Goal: Information Seeking & Learning: Learn about a topic

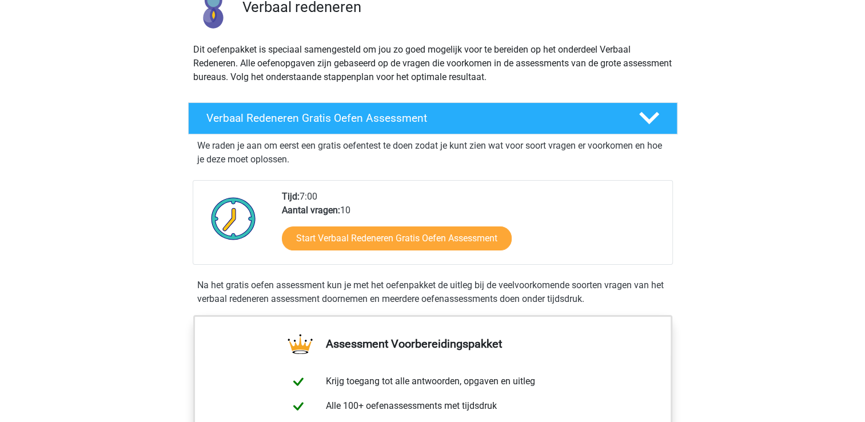
scroll to position [114, 0]
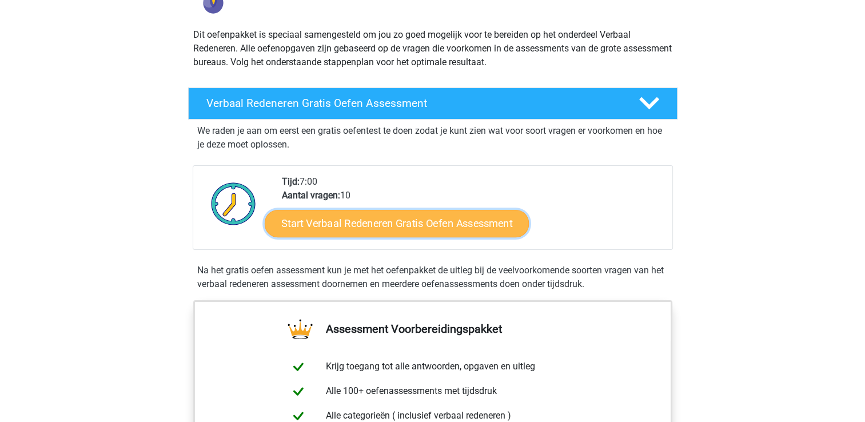
click at [399, 227] on link "Start Verbaal Redeneren Gratis Oefen Assessment" at bounding box center [397, 223] width 264 height 27
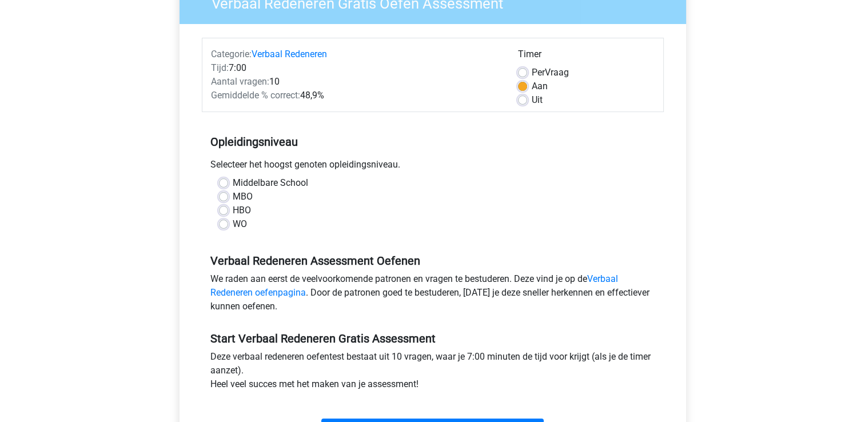
scroll to position [114, 0]
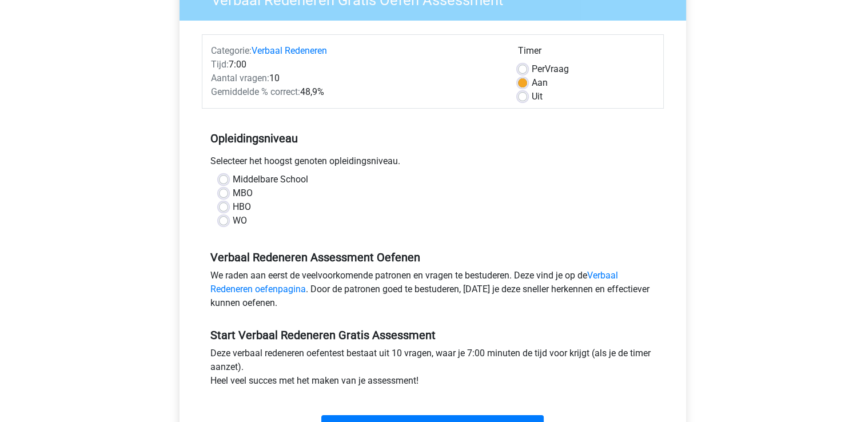
click at [233, 209] on label "HBO" at bounding box center [242, 207] width 18 height 14
click at [222, 209] on input "HBO" at bounding box center [223, 205] width 9 height 11
radio input "true"
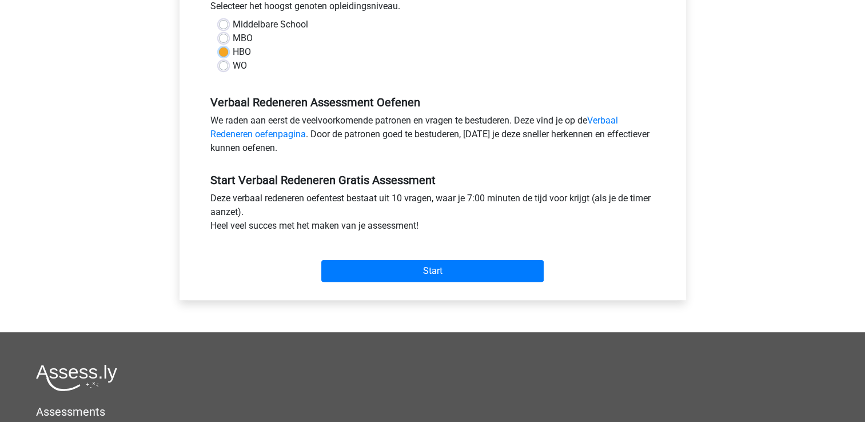
scroll to position [343, 0]
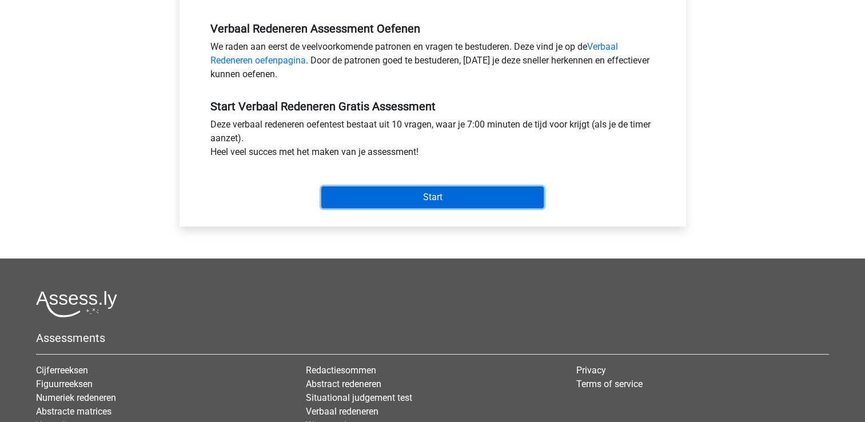
click at [453, 193] on input "Start" at bounding box center [432, 197] width 222 height 22
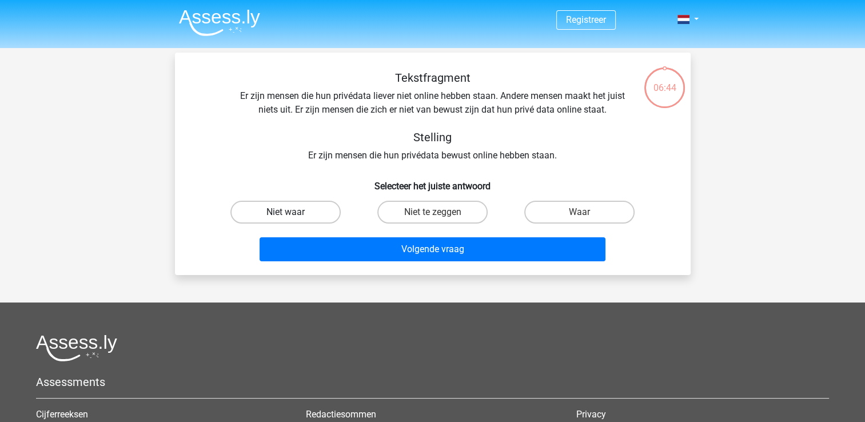
click at [272, 217] on label "Niet waar" at bounding box center [285, 212] width 110 height 23
click at [285, 217] on input "Niet waar" at bounding box center [288, 215] width 7 height 7
radio input "true"
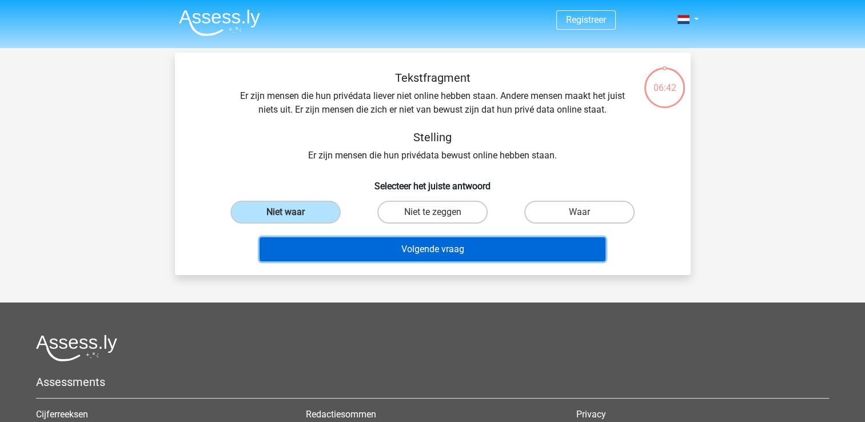
click at [498, 251] on button "Volgende vraag" at bounding box center [432, 249] width 346 height 24
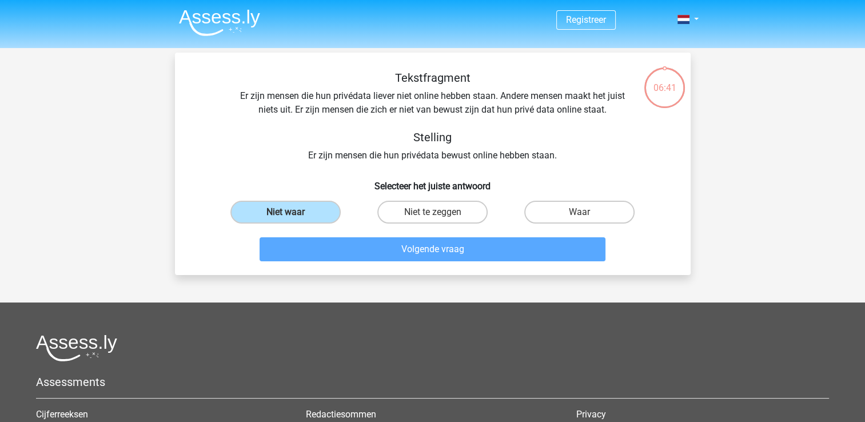
scroll to position [53, 0]
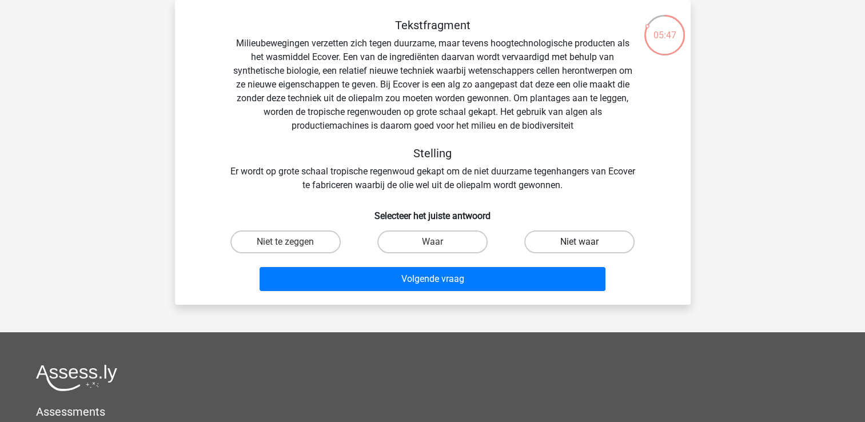
click at [560, 245] on label "Niet waar" at bounding box center [579, 241] width 110 height 23
click at [579, 245] on input "Niet waar" at bounding box center [582, 245] width 7 height 7
radio input "true"
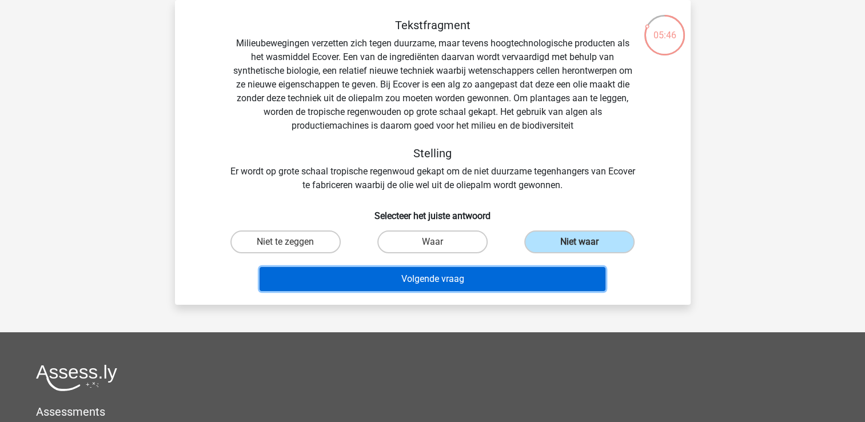
click at [544, 270] on button "Volgende vraag" at bounding box center [432, 279] width 346 height 24
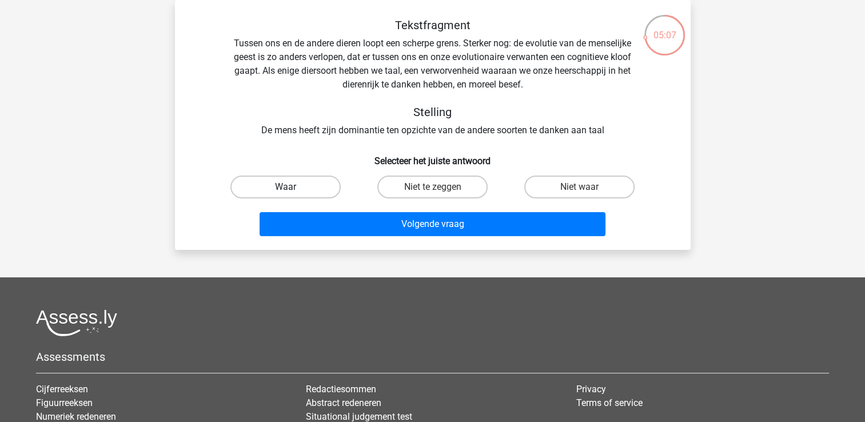
click at [299, 188] on label "Waar" at bounding box center [285, 186] width 110 height 23
click at [293, 188] on input "Waar" at bounding box center [288, 190] width 7 height 7
radio input "true"
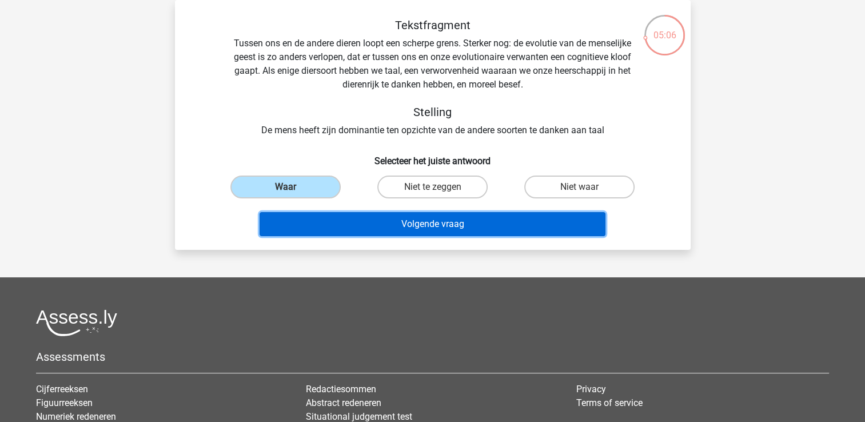
click at [475, 229] on button "Volgende vraag" at bounding box center [432, 224] width 346 height 24
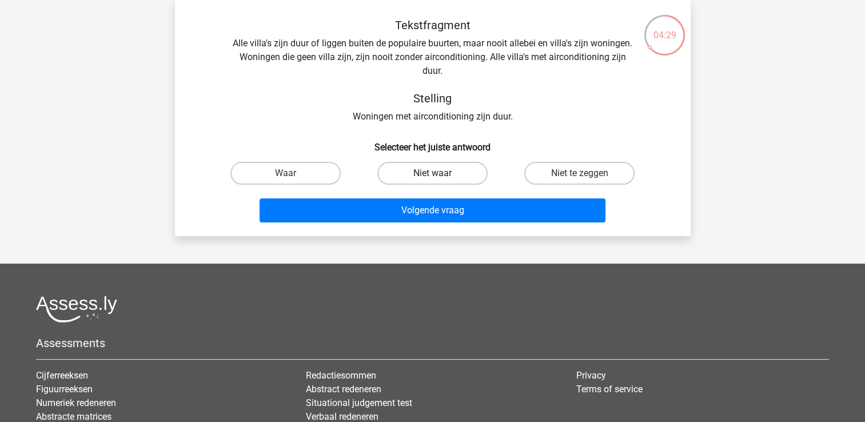
click at [455, 179] on label "Niet waar" at bounding box center [432, 173] width 110 height 23
click at [439, 179] on input "Niet waar" at bounding box center [435, 176] width 7 height 7
radio input "true"
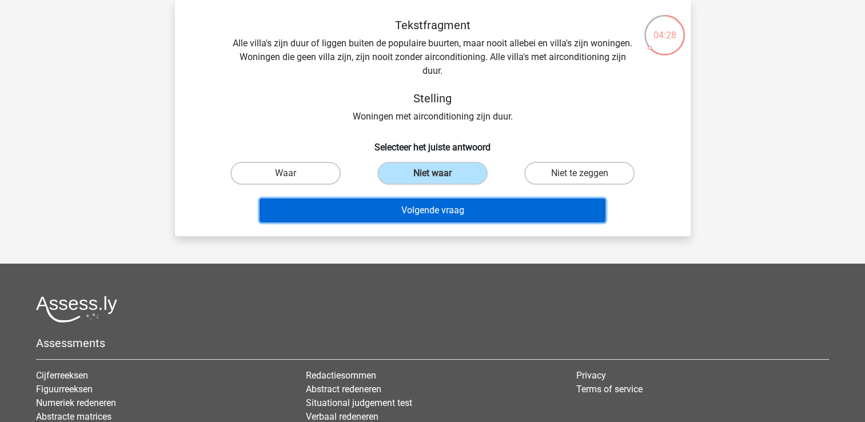
click at [522, 209] on button "Volgende vraag" at bounding box center [432, 210] width 346 height 24
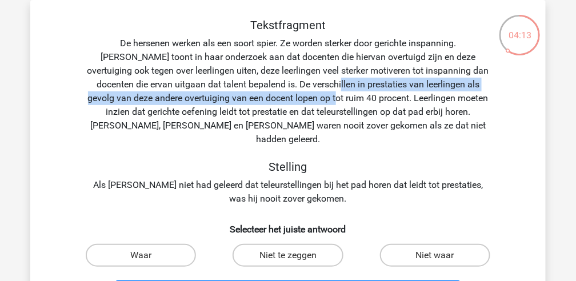
drag, startPoint x: 832, startPoint y: 0, endPoint x: 282, endPoint y: 91, distance: 557.8
click at [282, 91] on div "Tekstfragment De hersenen werken als een soort spier. Ze worden sterker door ge…" at bounding box center [288, 111] width 479 height 187
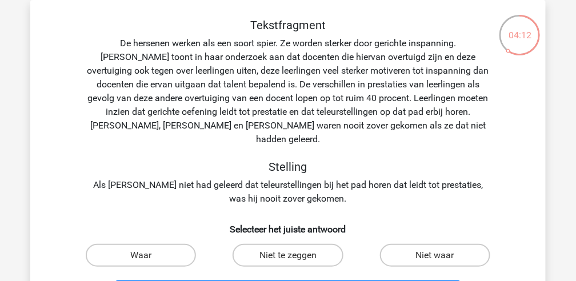
drag, startPoint x: 282, startPoint y: 91, endPoint x: 432, endPoint y: 119, distance: 152.9
click at [432, 119] on div "Tekstfragment De hersenen werken als een soort spier. Ze worden sterker door ge…" at bounding box center [288, 111] width 479 height 187
click at [306, 96] on div "Tekstfragment De hersenen werken als een soort spier. Ze worden sterker door ge…" at bounding box center [288, 111] width 479 height 187
click at [357, 116] on div "Tekstfragment De hersenen werken als een soort spier. Ze worden sterker door ge…" at bounding box center [288, 111] width 479 height 187
click at [398, 126] on div "Tekstfragment De hersenen werken als een soort spier. Ze worden sterker door ge…" at bounding box center [288, 111] width 479 height 187
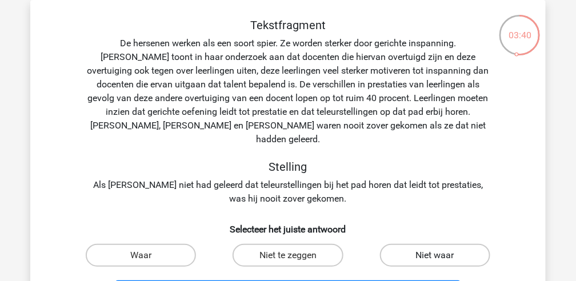
click at [402, 244] on label "Niet waar" at bounding box center [435, 255] width 110 height 23
click at [435, 255] on input "Niet waar" at bounding box center [438, 258] width 7 height 7
radio input "true"
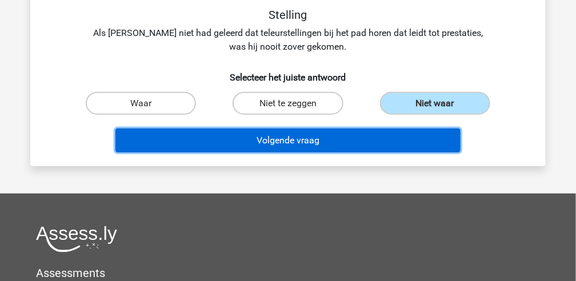
click at [327, 130] on button "Volgende vraag" at bounding box center [288, 141] width 346 height 24
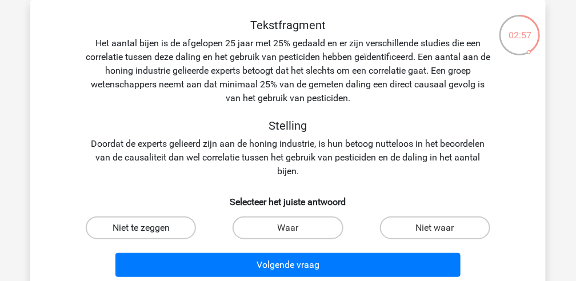
click at [160, 227] on label "Niet te zeggen" at bounding box center [141, 228] width 110 height 23
click at [149, 228] on input "Niet te zeggen" at bounding box center [144, 231] width 7 height 7
radio input "true"
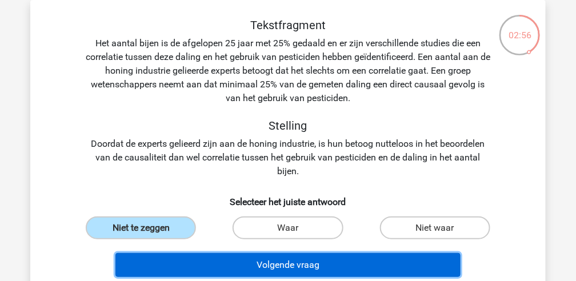
click at [291, 266] on button "Volgende vraag" at bounding box center [288, 265] width 346 height 24
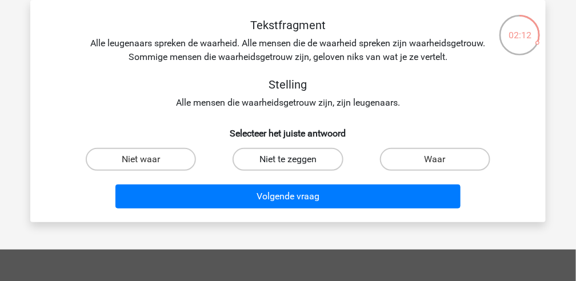
click at [314, 163] on label "Niet te zeggen" at bounding box center [288, 159] width 110 height 23
click at [295, 163] on input "Niet te zeggen" at bounding box center [291, 162] width 7 height 7
radio input "true"
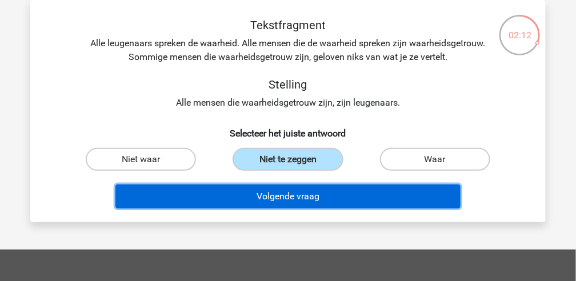
click at [341, 190] on button "Volgende vraag" at bounding box center [288, 197] width 346 height 24
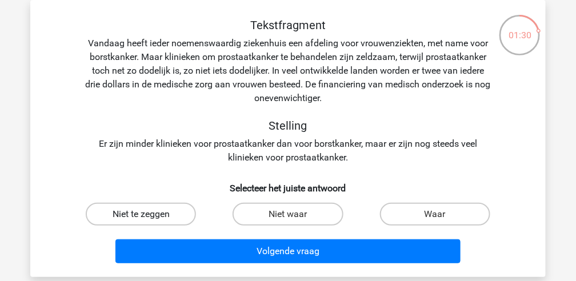
click at [177, 217] on label "Niet te zeggen" at bounding box center [141, 214] width 110 height 23
click at [149, 217] on input "Niet te zeggen" at bounding box center [144, 217] width 7 height 7
radio input "true"
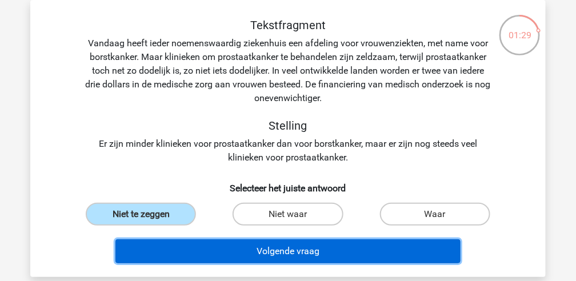
click at [362, 253] on button "Volgende vraag" at bounding box center [288, 251] width 346 height 24
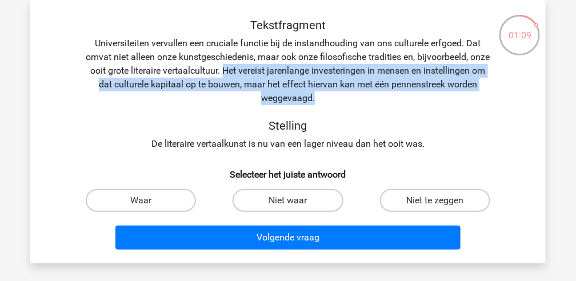
drag, startPoint x: 367, startPoint y: 99, endPoint x: 268, endPoint y: 64, distance: 105.0
click at [268, 64] on div "Tekstfragment Universiteiten vervullen een cruciale functie bij de instandhoudi…" at bounding box center [288, 84] width 479 height 133
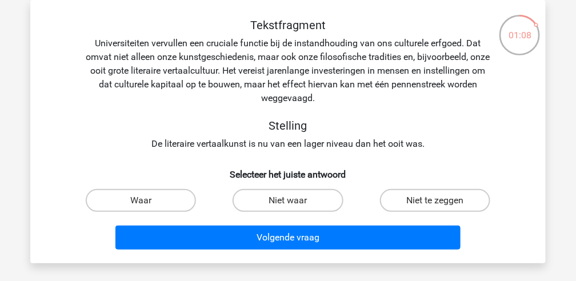
click at [394, 107] on div "Tekstfragment Universiteiten vervullen een cruciale functie bij de instandhoudi…" at bounding box center [288, 84] width 479 height 133
click at [419, 202] on label "Niet te zeggen" at bounding box center [435, 200] width 110 height 23
click at [435, 202] on input "Niet te zeggen" at bounding box center [438, 204] width 7 height 7
radio input "true"
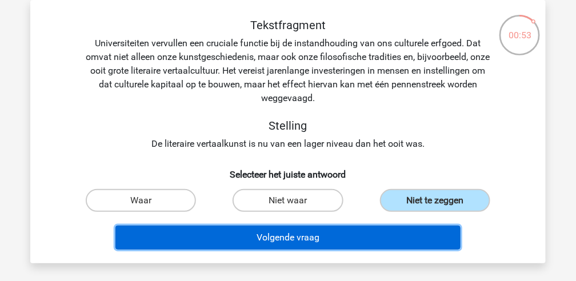
click at [329, 234] on button "Volgende vraag" at bounding box center [288, 238] width 346 height 24
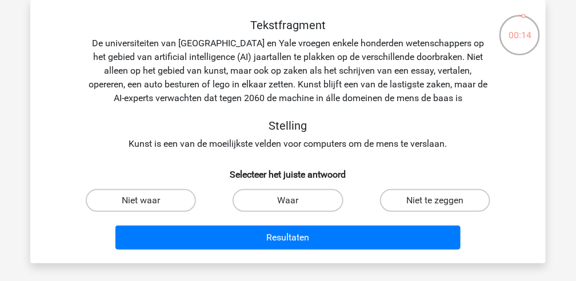
click at [292, 204] on input "Waar" at bounding box center [291, 204] width 7 height 7
radio input "true"
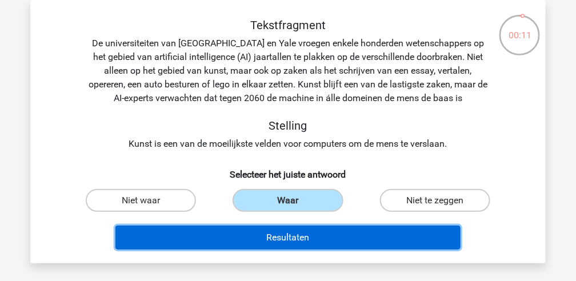
click at [306, 232] on button "Resultaten" at bounding box center [288, 238] width 346 height 24
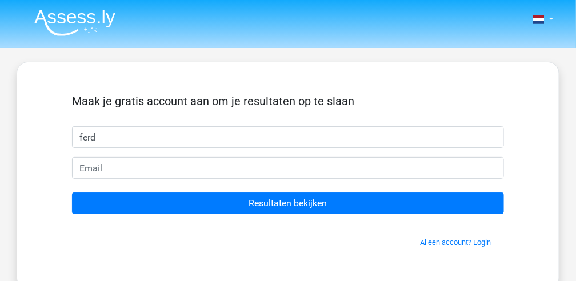
type input "ferd"
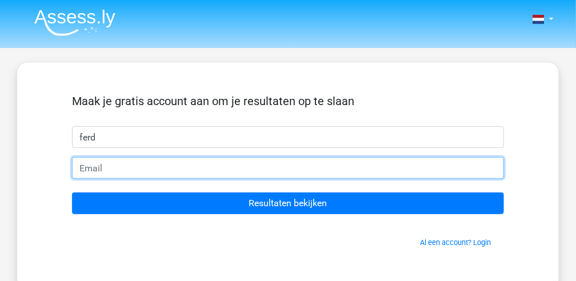
click at [202, 168] on input "email" at bounding box center [288, 168] width 432 height 22
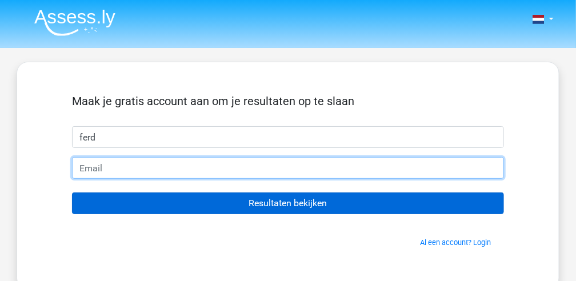
type input "[EMAIL_ADDRESS][DOMAIN_NAME]"
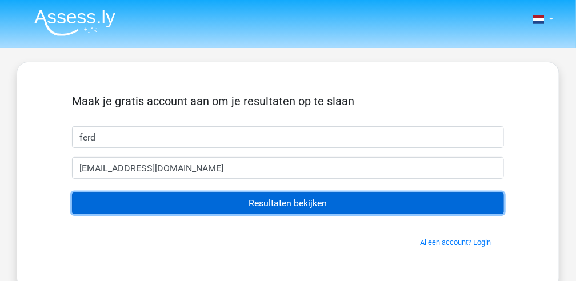
click at [267, 209] on input "Resultaten bekijken" at bounding box center [288, 204] width 432 height 22
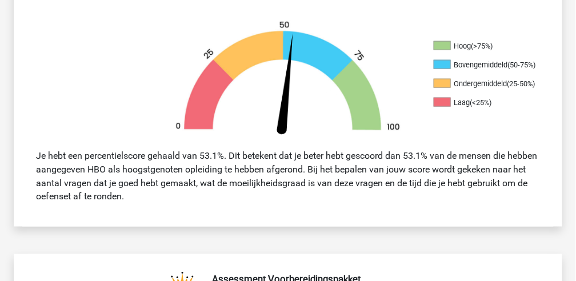
scroll to position [343, 0]
